Goal: Task Accomplishment & Management: Manage account settings

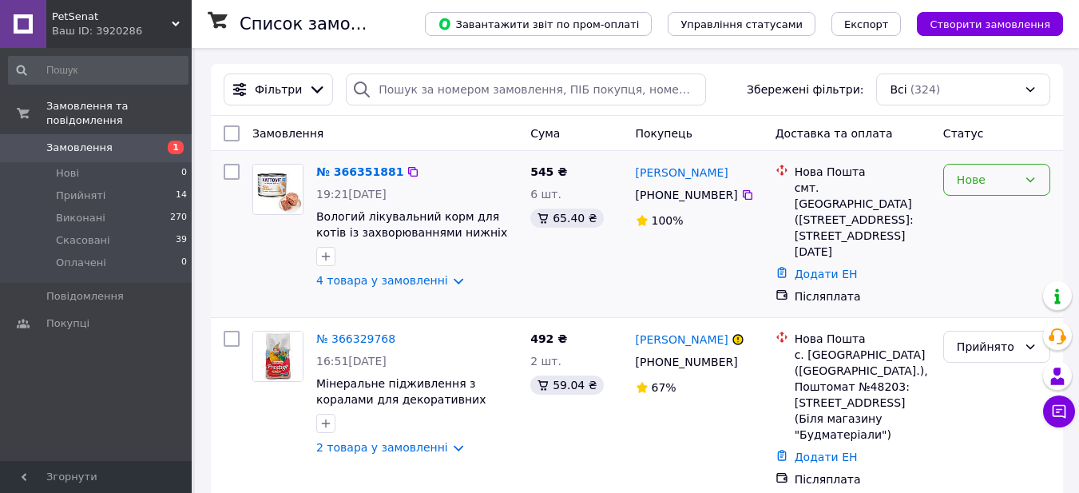
click at [1021, 185] on div "Нове" at bounding box center [996, 180] width 107 height 32
click at [975, 218] on li "Прийнято" at bounding box center [996, 215] width 105 height 29
click at [400, 171] on icon at bounding box center [405, 172] width 10 height 10
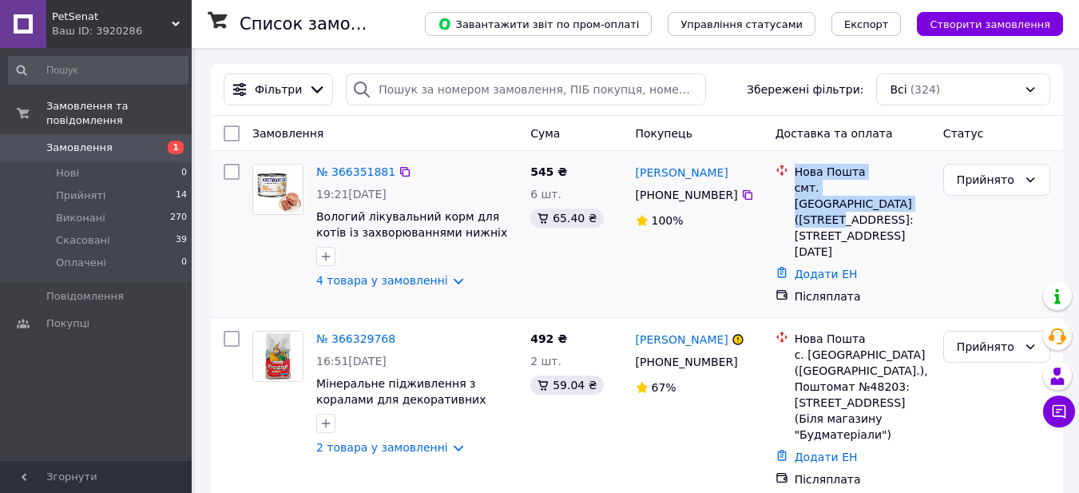
drag, startPoint x: 788, startPoint y: 189, endPoint x: 844, endPoint y: 202, distance: 57.5
click at [844, 202] on div "Нова Пошта смт. Колки (Волинська обл.), №1: вул. 8-го Березня, 14" at bounding box center [852, 212] width 161 height 96
copy div "Нова Пошта смт. Колки (Волинська обл.), №1"
click at [836, 190] on div "смт. [GEOGRAPHIC_DATA] ([STREET_ADDRESS]: [STREET_ADDRESS][DATE]" at bounding box center [863, 220] width 136 height 80
drag, startPoint x: 809, startPoint y: 194, endPoint x: 844, endPoint y: 205, distance: 35.9
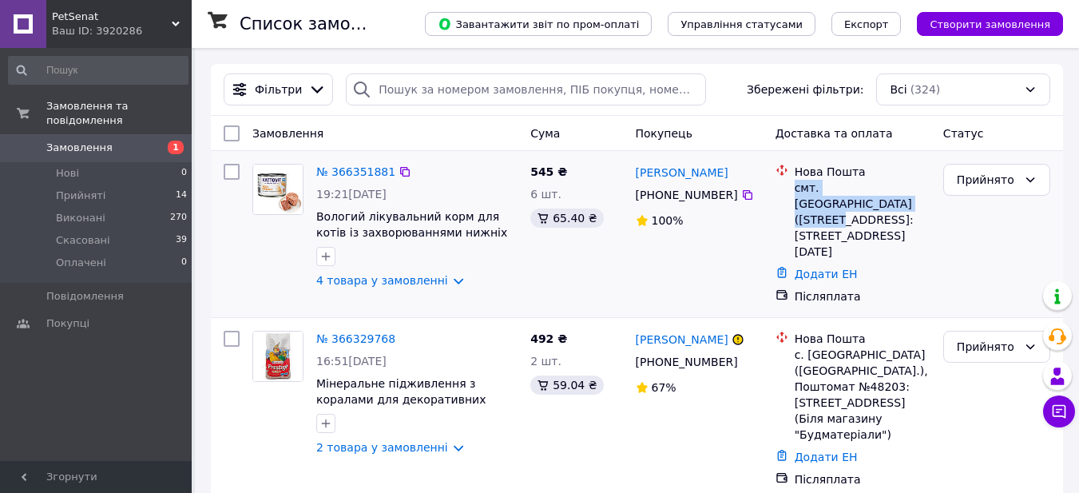
click at [844, 205] on div "смт. [GEOGRAPHIC_DATA] ([STREET_ADDRESS]: [STREET_ADDRESS][DATE]" at bounding box center [863, 220] width 136 height 80
copy div "смт. Колки (Волинська обл.), №1"
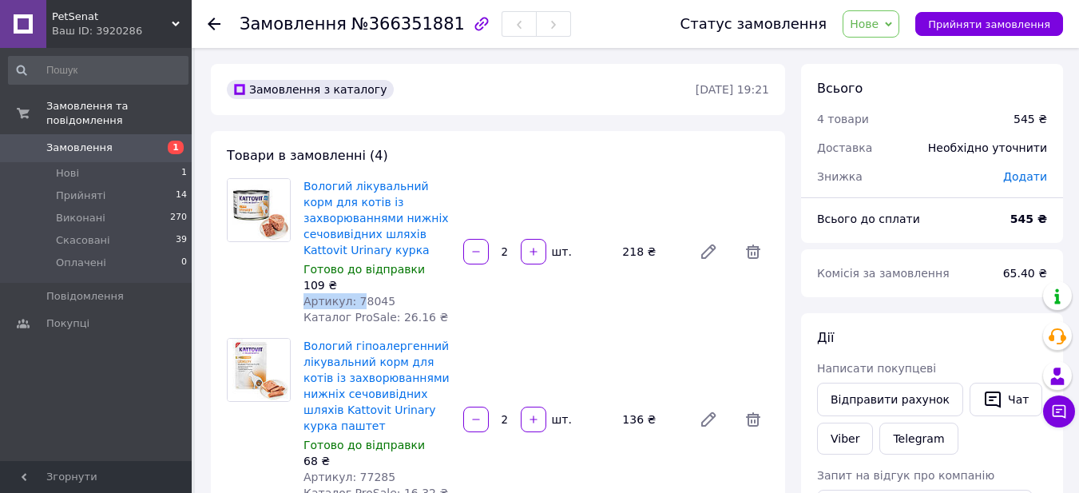
drag, startPoint x: 394, startPoint y: 291, endPoint x: 361, endPoint y: 299, distance: 33.7
click at [361, 299] on div "Вологий лікувальний корм для котів із захворюваннями нижніх сечовивідних шляхів…" at bounding box center [377, 251] width 160 height 153
click at [383, 295] on div "Артикул: 78045" at bounding box center [377, 301] width 147 height 16
click at [350, 305] on div "Артикул: 78045" at bounding box center [377, 301] width 147 height 16
copy span "78045"
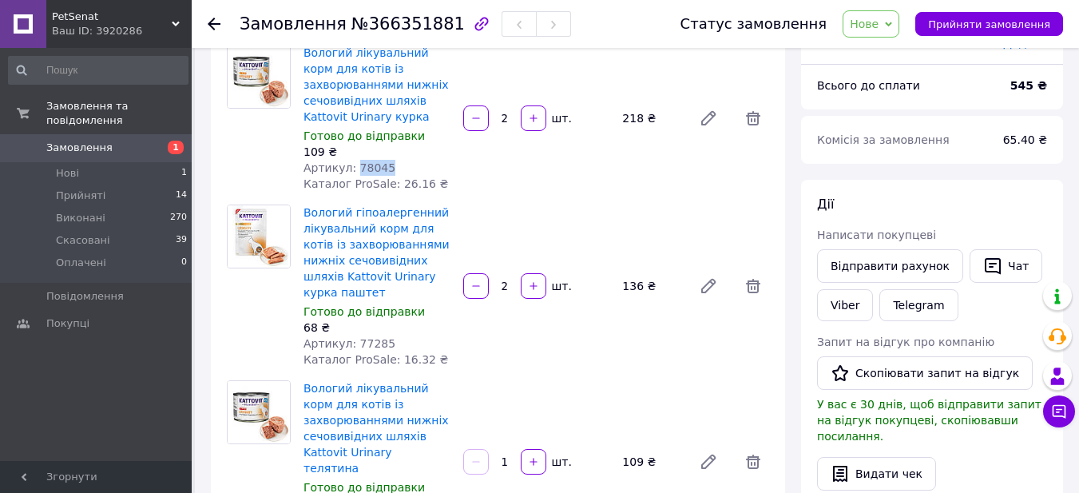
scroll to position [160, 0]
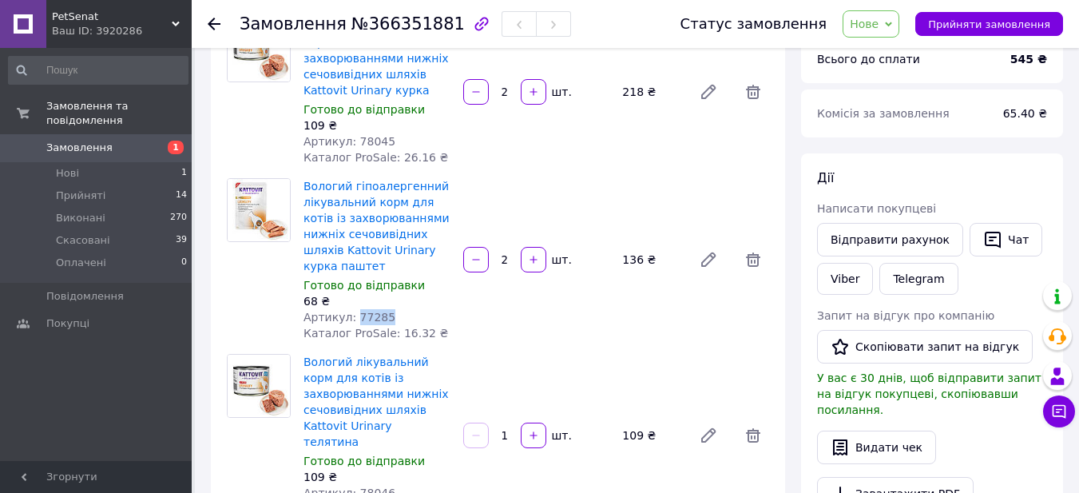
drag, startPoint x: 396, startPoint y: 312, endPoint x: 350, endPoint y: 319, distance: 46.9
click at [350, 319] on div "Артикул: 77285" at bounding box center [377, 317] width 147 height 16
copy span "77285"
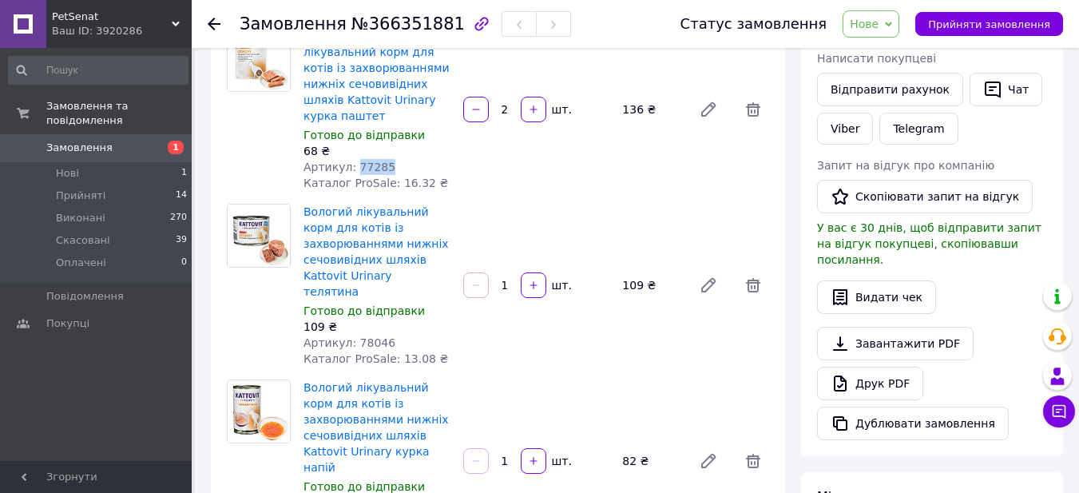
scroll to position [320, 0]
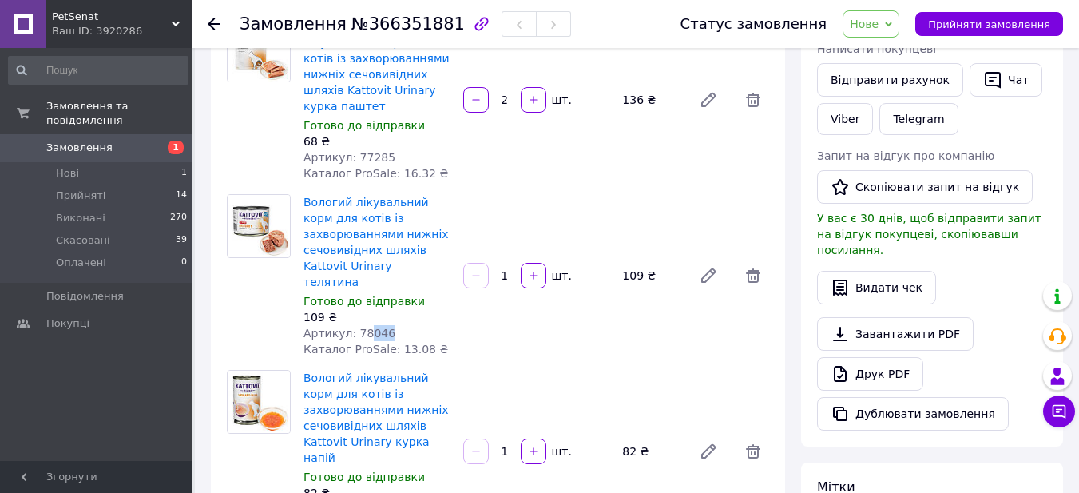
drag, startPoint x: 395, startPoint y: 309, endPoint x: 360, endPoint y: 312, distance: 35.2
click at [360, 325] on div "Артикул: 78046" at bounding box center [377, 333] width 147 height 16
drag, startPoint x: 351, startPoint y: 319, endPoint x: 419, endPoint y: 317, distance: 67.9
click at [415, 325] on div "Артикул: 78046" at bounding box center [377, 333] width 147 height 16
copy span "78046"
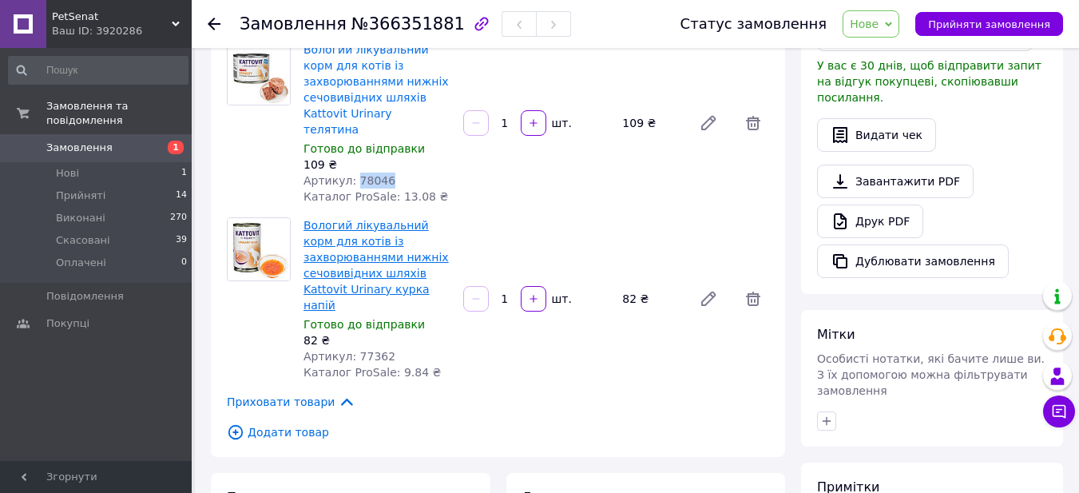
scroll to position [479, 0]
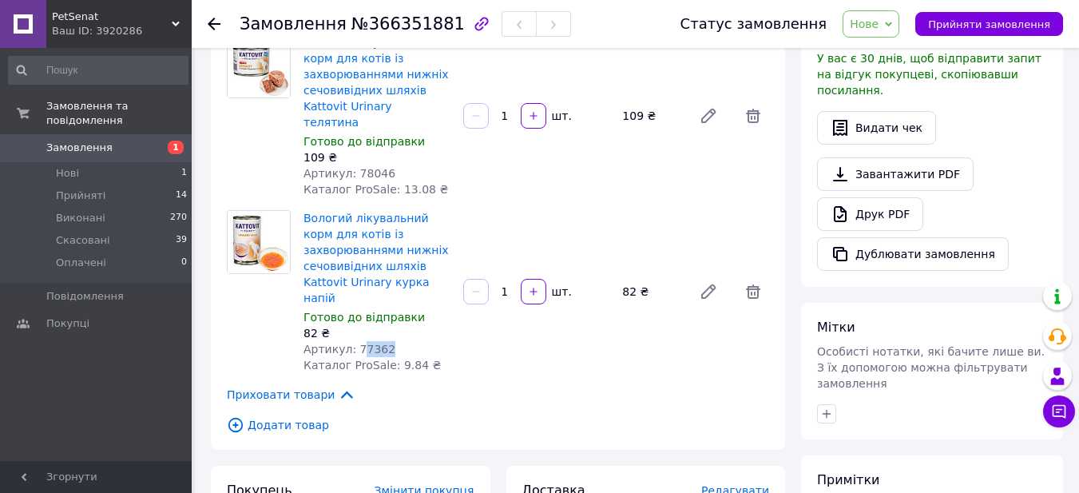
drag, startPoint x: 394, startPoint y: 313, endPoint x: 355, endPoint y: 316, distance: 38.4
click at [355, 341] on div "Артикул: 77362" at bounding box center [377, 349] width 147 height 16
drag, startPoint x: 351, startPoint y: 316, endPoint x: 383, endPoint y: 312, distance: 33.1
click at [383, 341] on div "Артикул: 77362" at bounding box center [377, 349] width 147 height 16
copy span "77362"
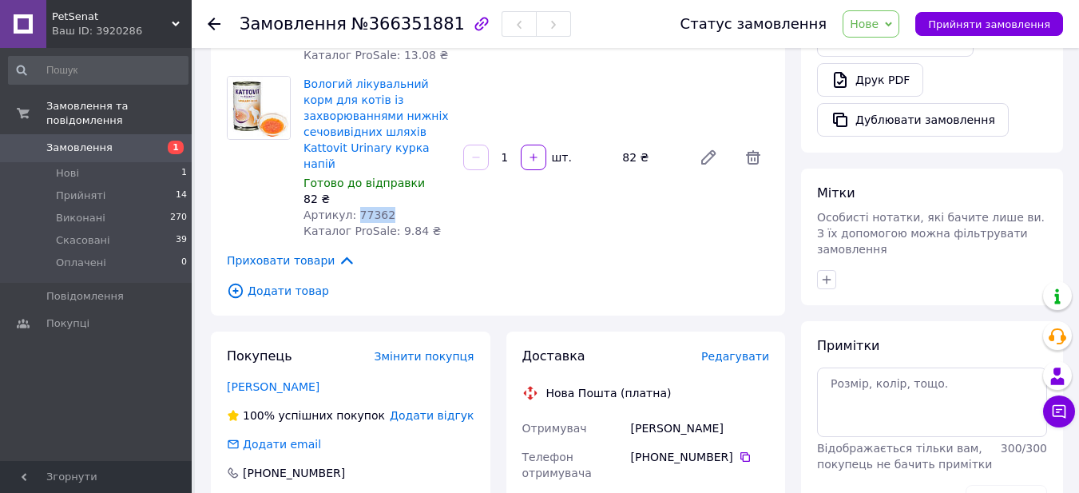
scroll to position [799, 0]
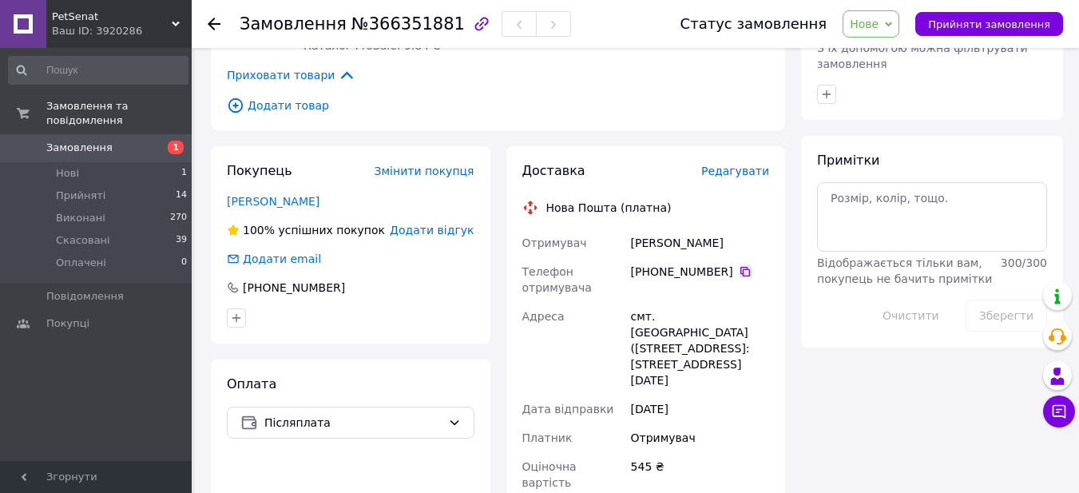
click at [741, 267] on icon at bounding box center [746, 272] width 10 height 10
drag, startPoint x: 745, startPoint y: 208, endPoint x: 629, endPoint y: 215, distance: 116.1
click at [629, 228] on div "Головатюк Дмитрий" at bounding box center [700, 242] width 145 height 29
copy div "Головатюк Дмитрий"
